Goal: Transaction & Acquisition: Purchase product/service

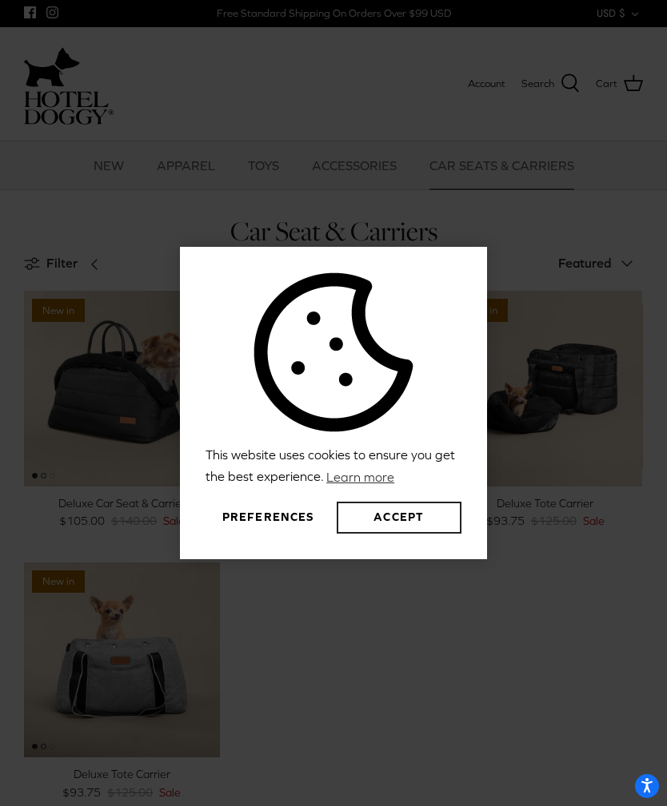
click at [371, 534] on button "Accept" at bounding box center [398, 518] width 125 height 32
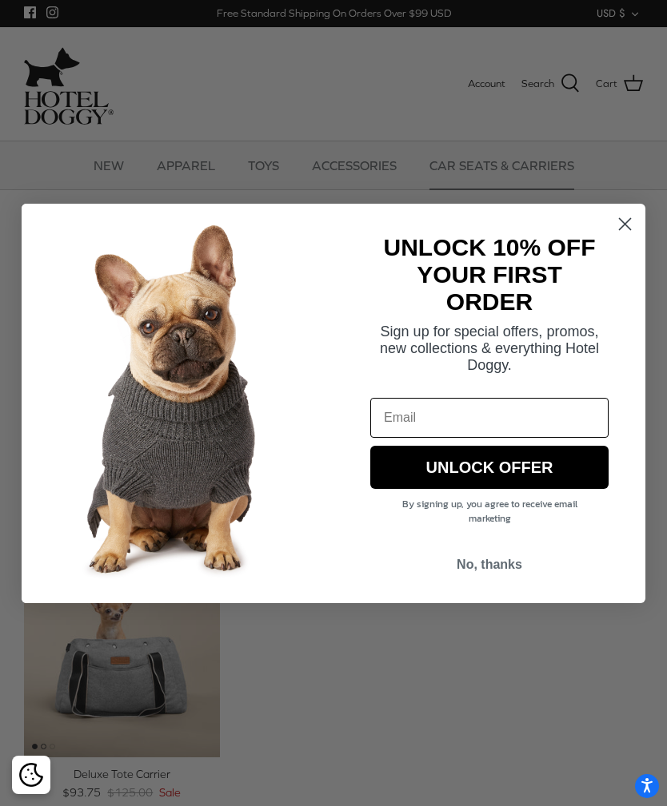
click at [629, 212] on circle "Close dialog" at bounding box center [624, 223] width 26 height 26
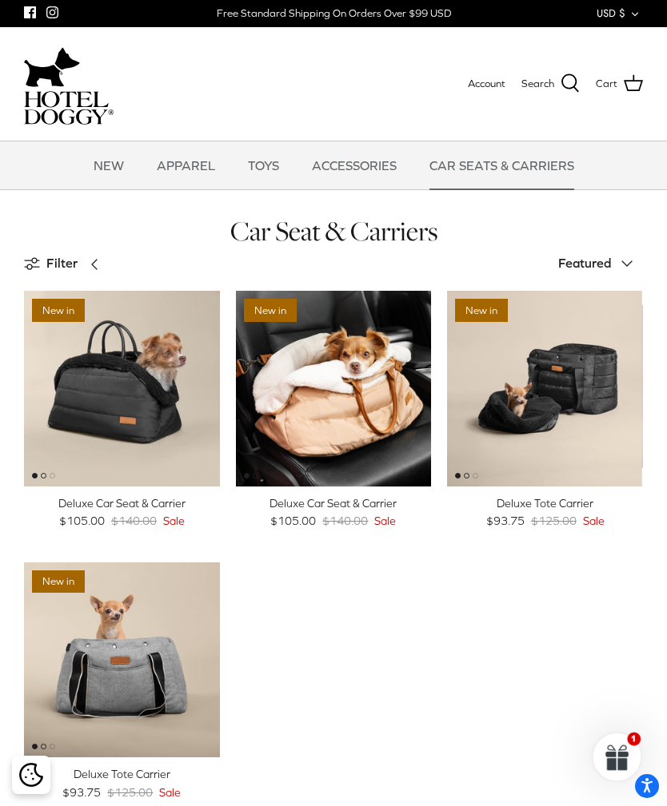
click at [349, 397] on img "Deluxe Car Seat & Carrier" at bounding box center [334, 389] width 196 height 196
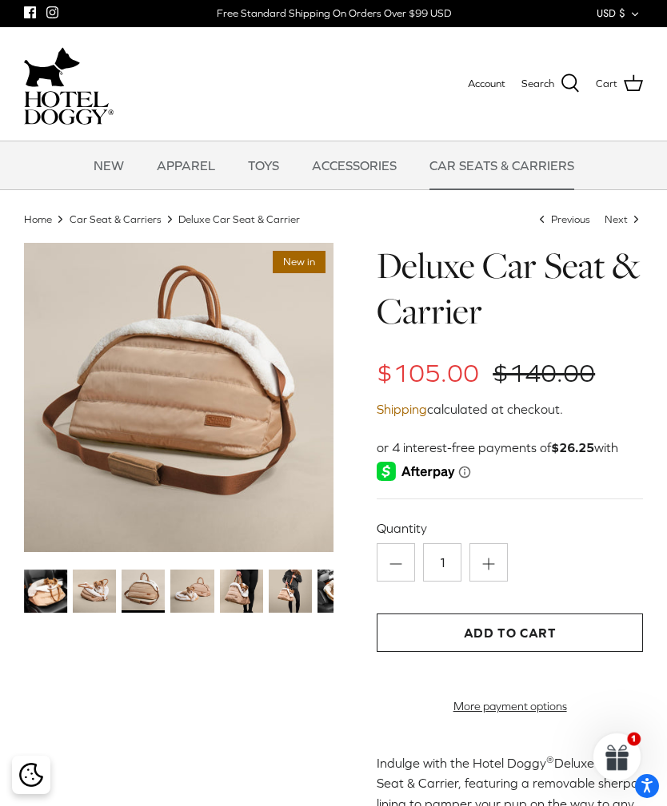
click at [283, 583] on img at bounding box center [290, 591] width 43 height 43
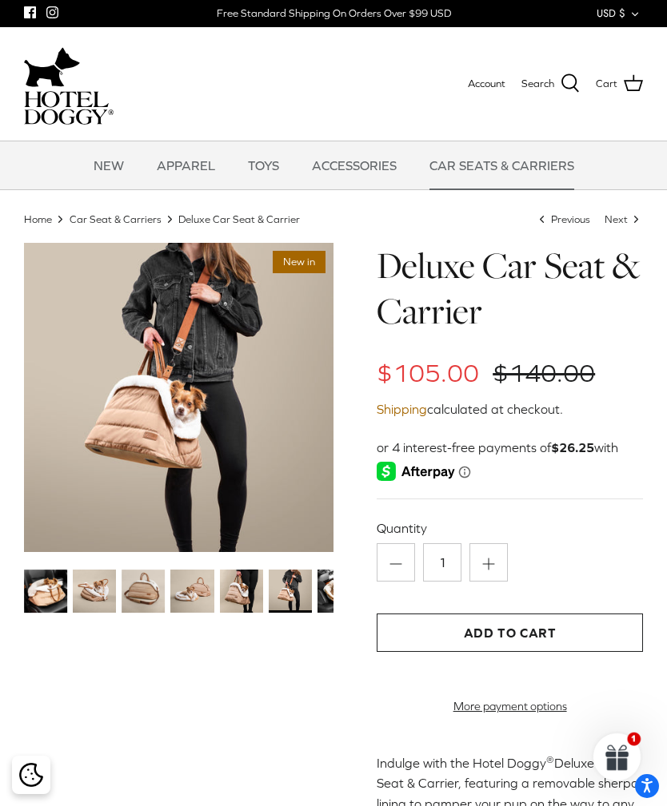
click at [269, 158] on link "TOYS" at bounding box center [263, 165] width 60 height 48
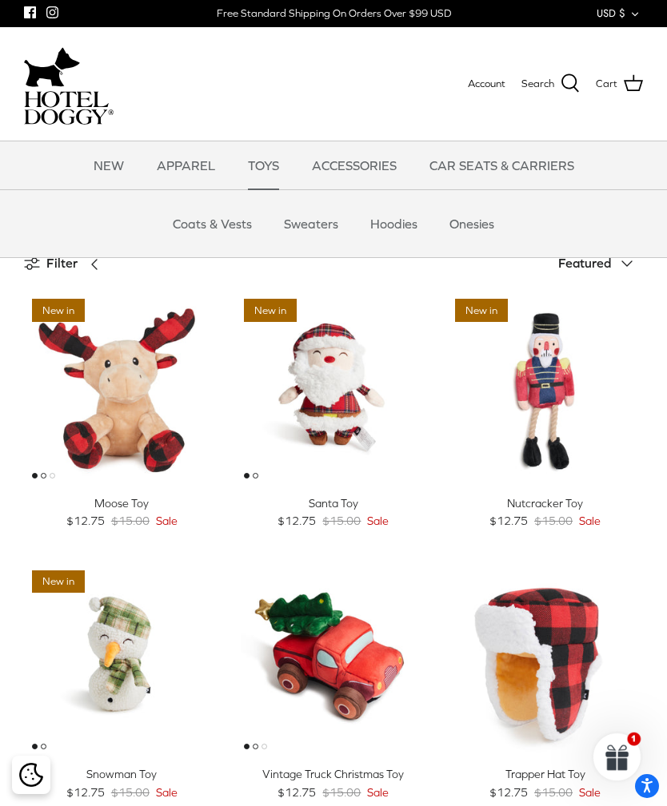
click at [296, 222] on link "Sweaters" at bounding box center [310, 224] width 83 height 48
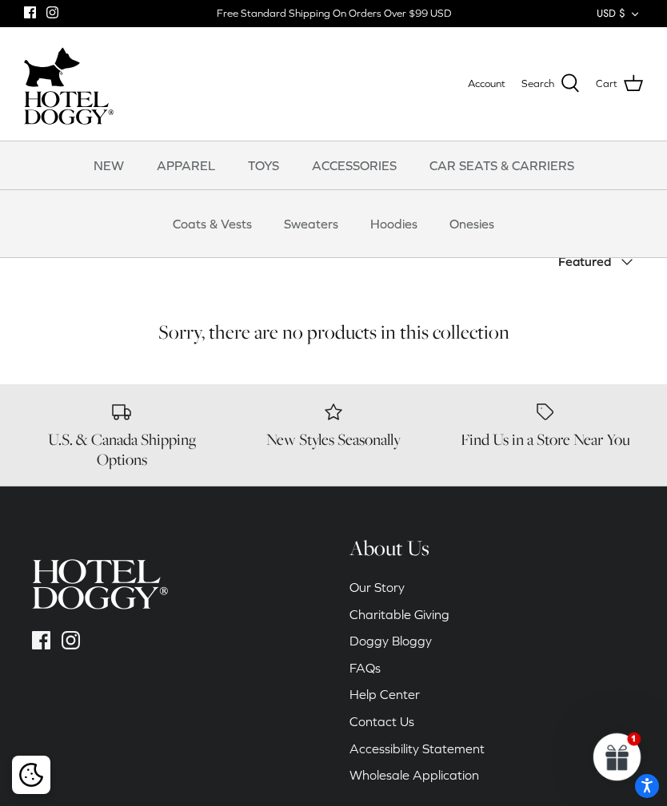
click at [392, 234] on link "Hoodies" at bounding box center [394, 224] width 76 height 48
click at [182, 235] on link "Coats & Vests" at bounding box center [212, 224] width 108 height 48
